Goal: Check status: Verify the current state of an ongoing process or item

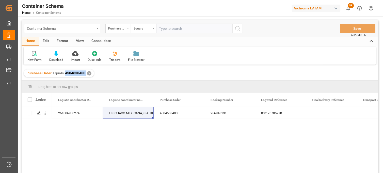
click at [74, 28] on div "Container Schema" at bounding box center [61, 28] width 68 height 6
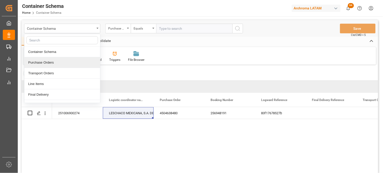
click at [55, 60] on div "Purchase Orders" at bounding box center [62, 62] width 76 height 11
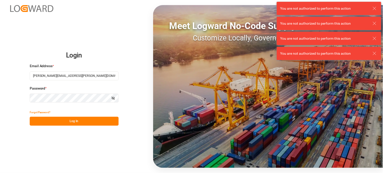
click at [92, 123] on button "Log In" at bounding box center [74, 121] width 89 height 9
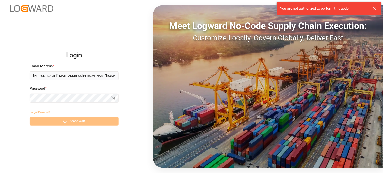
click at [123, 59] on div "Login Email Address * [PERSON_NAME][EMAIL_ADDRESS][PERSON_NAME][DOMAIN_NAME] Pa…" at bounding box center [191, 86] width 383 height 173
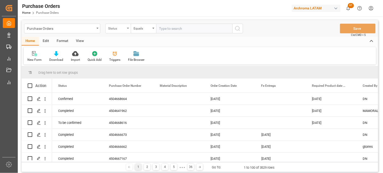
click at [126, 29] on div "Status" at bounding box center [117, 29] width 25 height 10
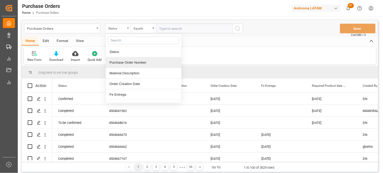
drag, startPoint x: 129, startPoint y: 64, endPoint x: 130, endPoint y: 60, distance: 3.6
click at [129, 61] on div "Purchase Order Number" at bounding box center [144, 62] width 76 height 11
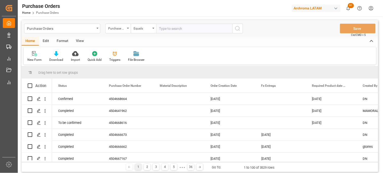
click at [169, 30] on input "text" at bounding box center [194, 29] width 76 height 10
paste input "4504654280"
type input "4504654280"
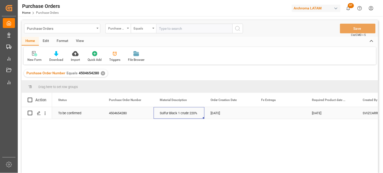
click at [177, 114] on div "Sulfur Black 1 crude 220%" at bounding box center [179, 113] width 51 height 12
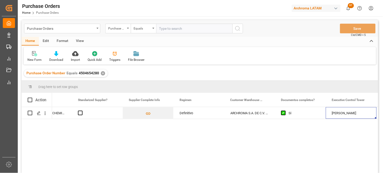
scroll to position [0, 946]
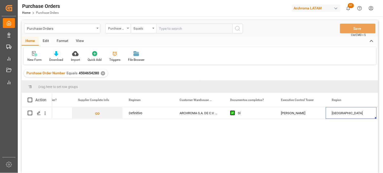
click at [103, 72] on div "✕" at bounding box center [103, 73] width 4 height 4
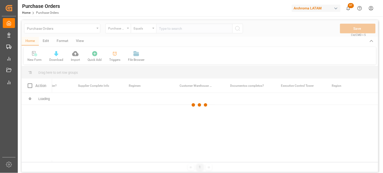
click at [166, 30] on div at bounding box center [200, 105] width 357 height 170
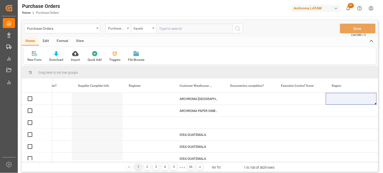
click at [163, 29] on input "text" at bounding box center [194, 29] width 76 height 10
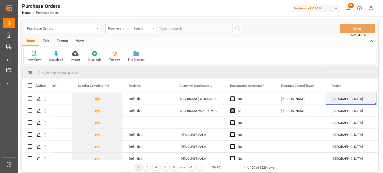
paste input "4504649459"
type input "4504649459"
click at [237, 29] on icon "search button" at bounding box center [238, 28] width 6 height 6
